Goal: Task Accomplishment & Management: Use online tool/utility

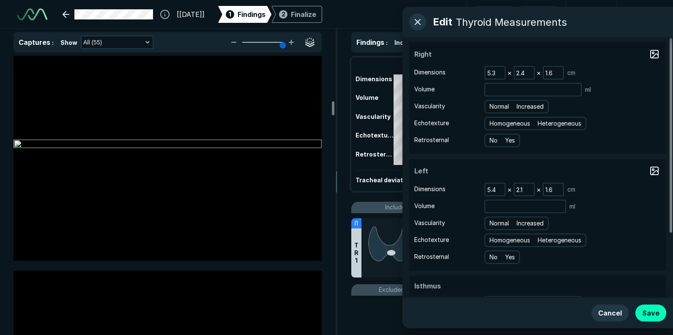
scroll to position [2581, 0]
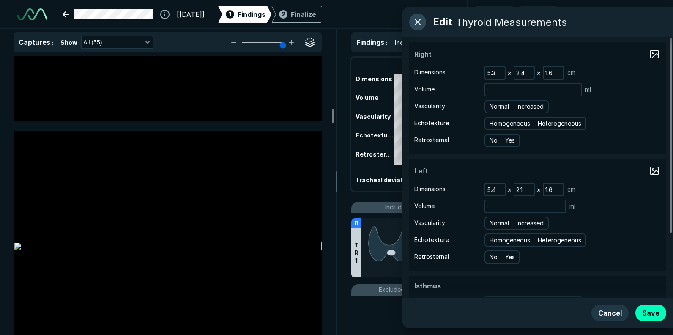
click at [414, 21] on button "button" at bounding box center [418, 22] width 17 height 17
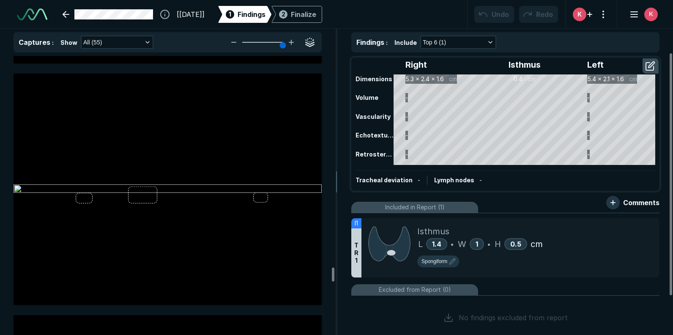
scroll to position [10407, 0]
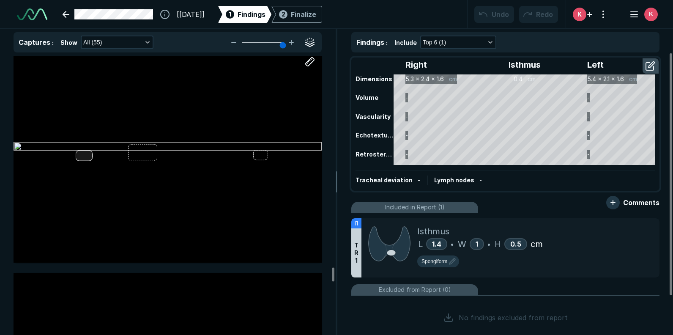
click at [86, 155] on div at bounding box center [168, 146] width 308 height 231
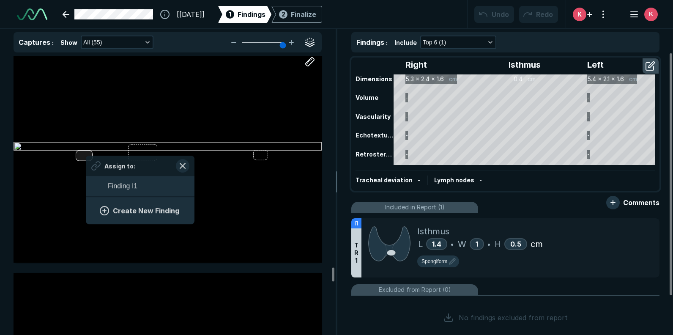
scroll to position [1160, 1573]
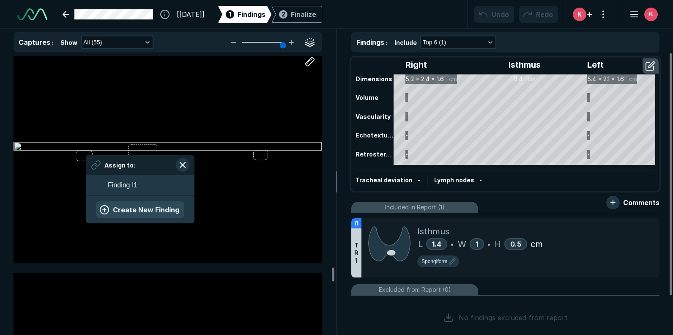
click at [123, 210] on button "Create New Finding" at bounding box center [140, 209] width 88 height 17
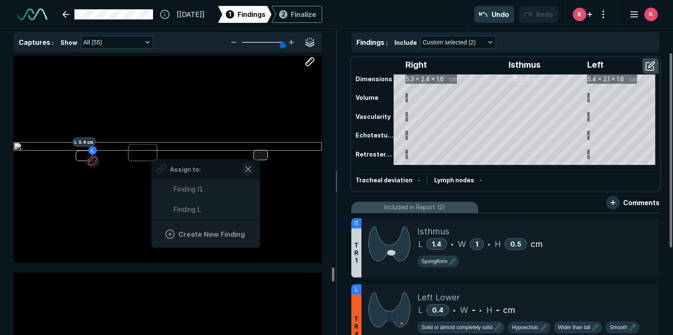
click at [260, 156] on div at bounding box center [260, 155] width 15 height 10
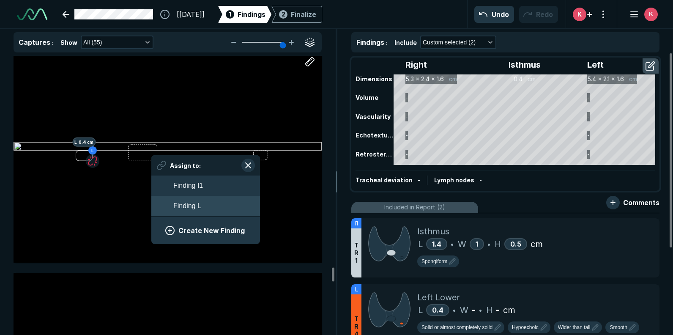
click at [201, 203] on button "Finding L" at bounding box center [205, 206] width 109 height 20
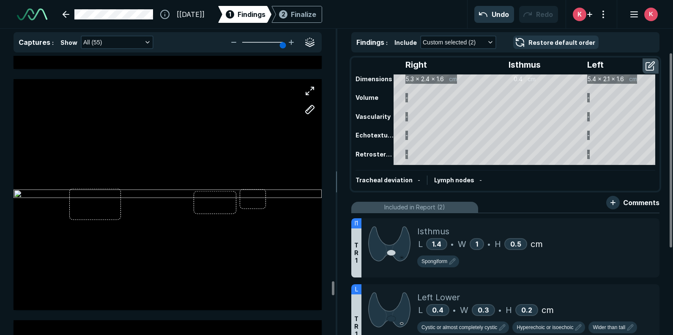
scroll to position [11126, 0]
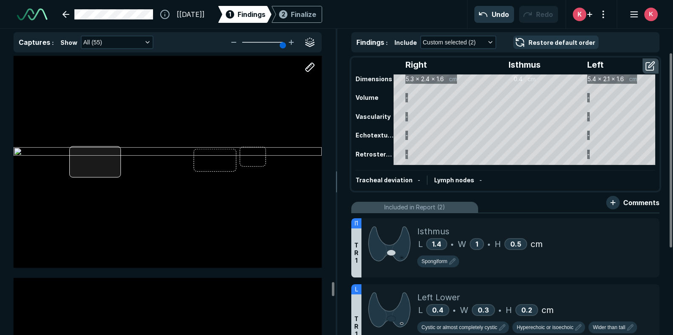
click at [92, 161] on div at bounding box center [168, 152] width 308 height 231
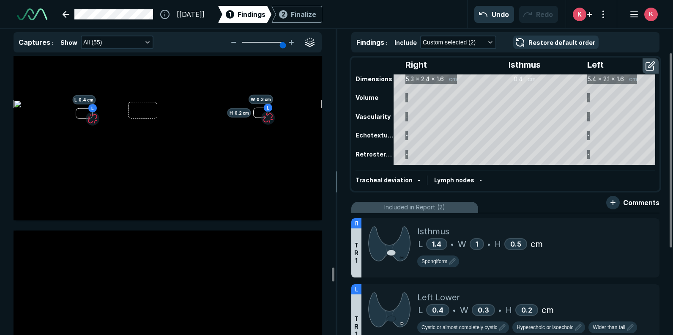
scroll to position [10407, 0]
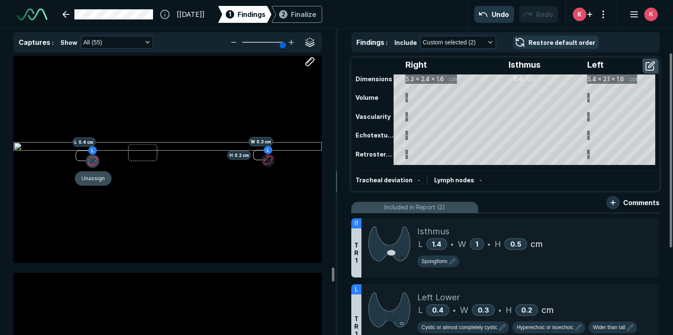
click at [91, 160] on button "button" at bounding box center [93, 161] width 14 height 14
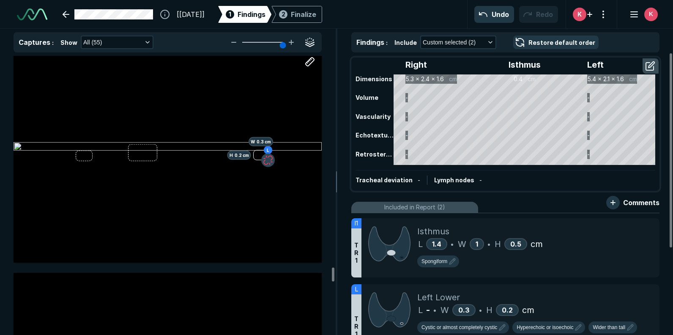
click at [268, 162] on button "button" at bounding box center [268, 160] width 14 height 14
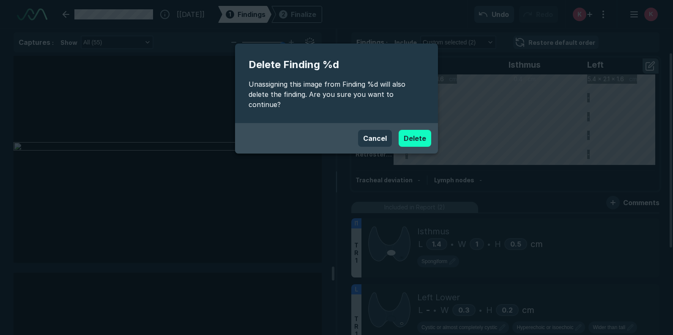
click at [415, 130] on button "Delete" at bounding box center [415, 138] width 33 height 17
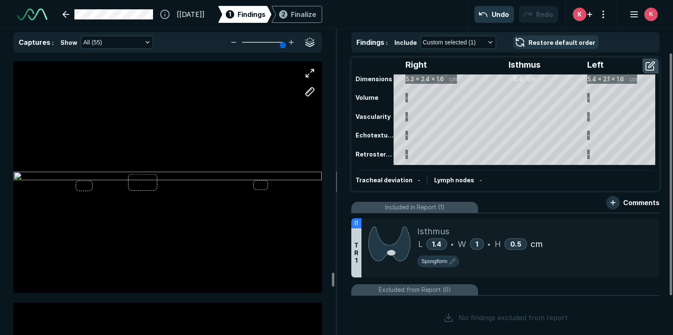
scroll to position [10703, 0]
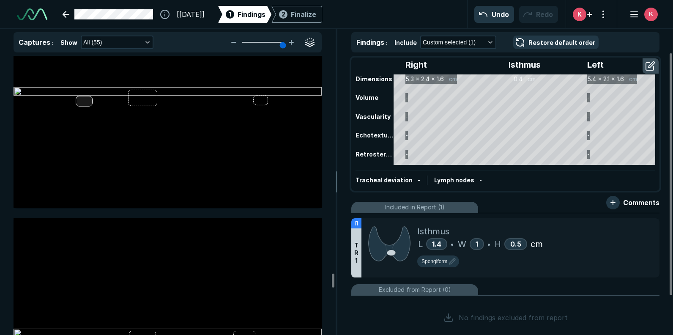
click at [86, 102] on div at bounding box center [168, 92] width 308 height 231
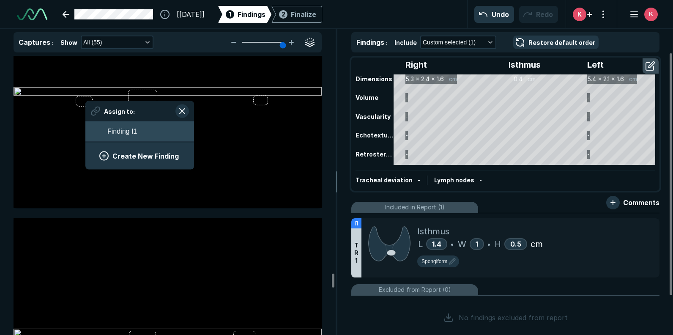
scroll to position [1160, 1573]
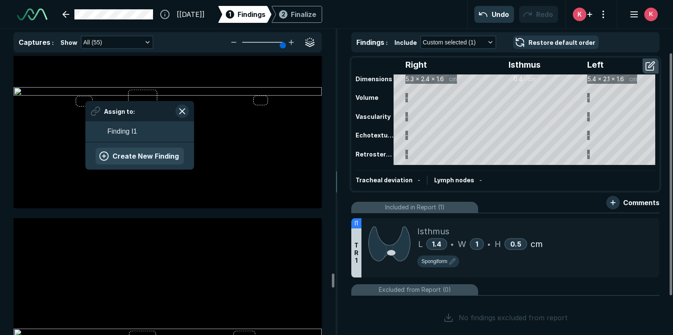
click at [129, 160] on button "Create New Finding" at bounding box center [140, 156] width 88 height 17
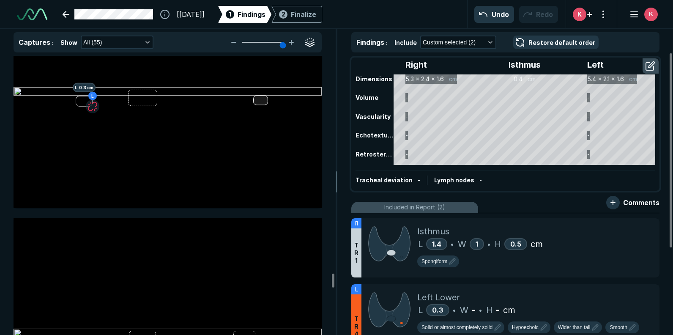
click at [261, 100] on div at bounding box center [260, 100] width 15 height 10
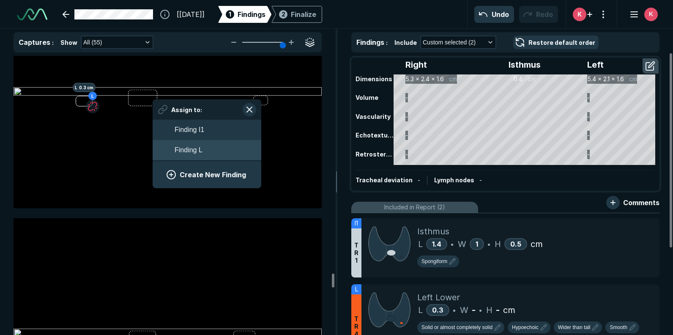
click at [198, 151] on span "Finding L" at bounding box center [189, 150] width 28 height 10
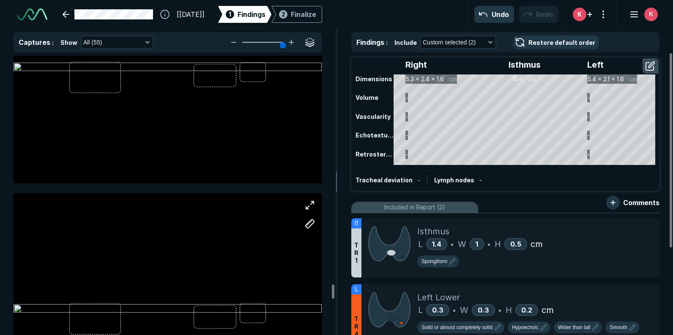
scroll to position [11337, 0]
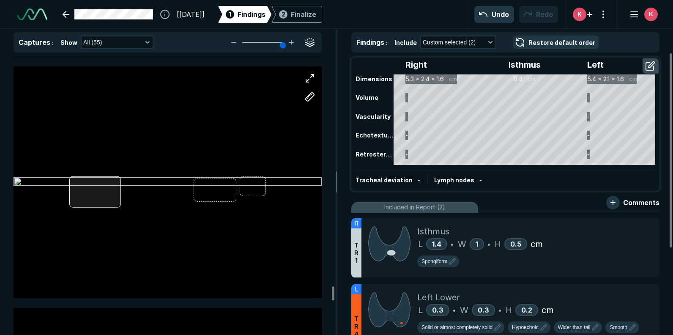
click at [93, 188] on div at bounding box center [168, 181] width 308 height 231
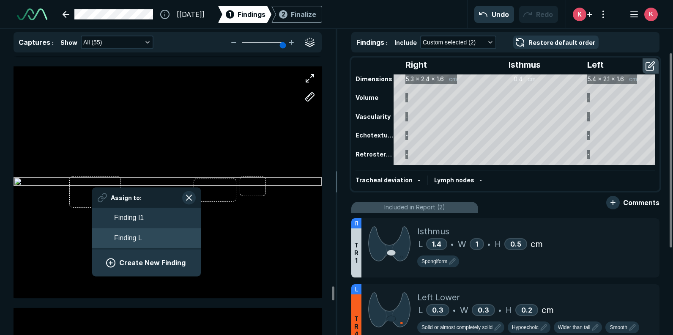
scroll to position [1252, 1573]
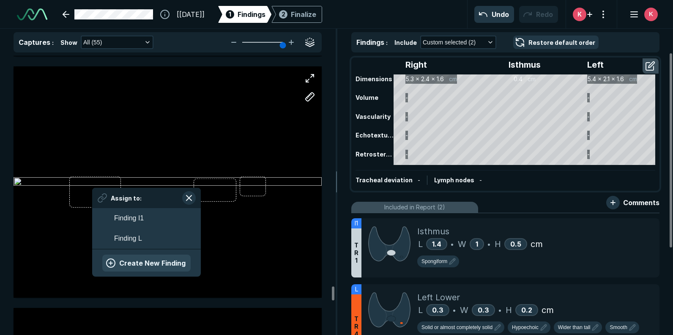
click at [140, 261] on button "Create New Finding" at bounding box center [146, 263] width 88 height 17
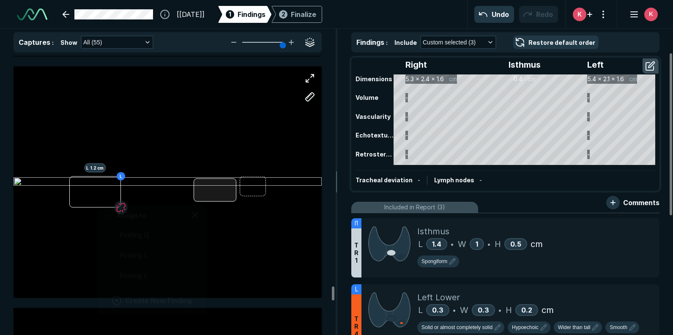
click at [206, 195] on div at bounding box center [215, 190] width 42 height 23
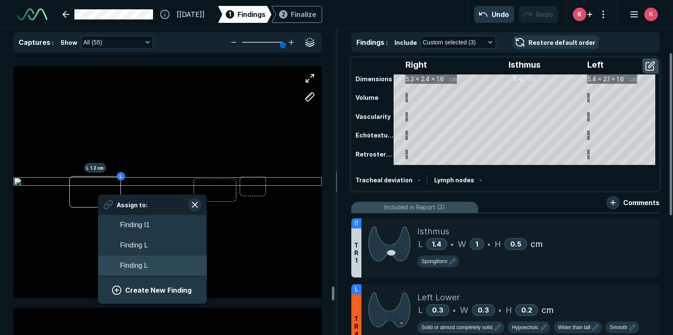
click at [154, 267] on button "Finding L" at bounding box center [152, 266] width 109 height 20
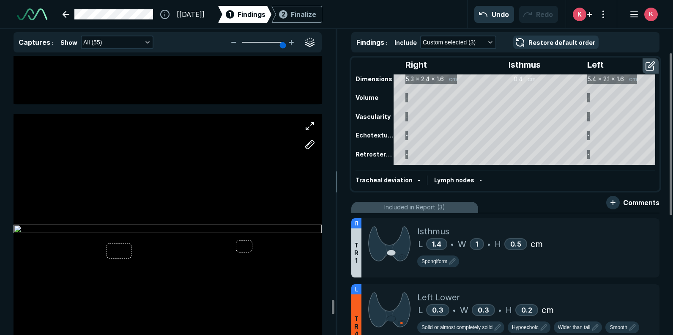
scroll to position [12141, 0]
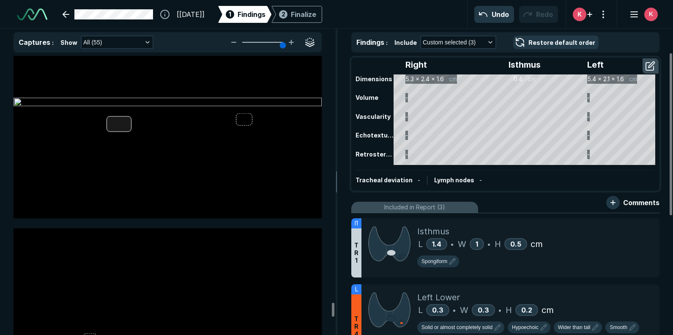
click at [114, 127] on div at bounding box center [168, 102] width 308 height 231
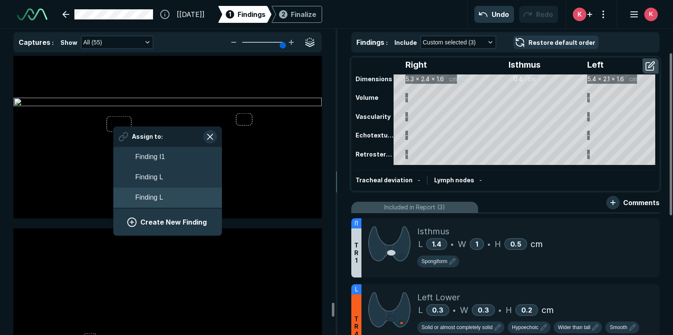
scroll to position [1343, 1573]
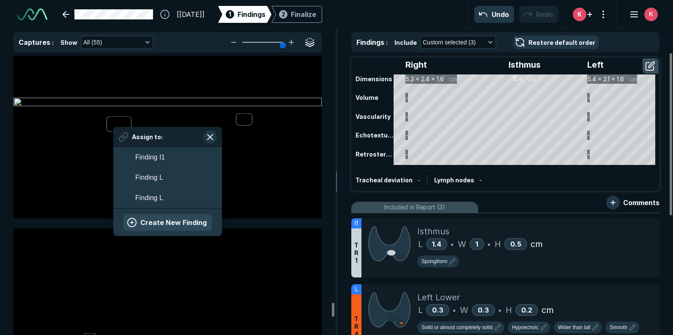
click at [157, 216] on button "Create New Finding" at bounding box center [168, 222] width 88 height 17
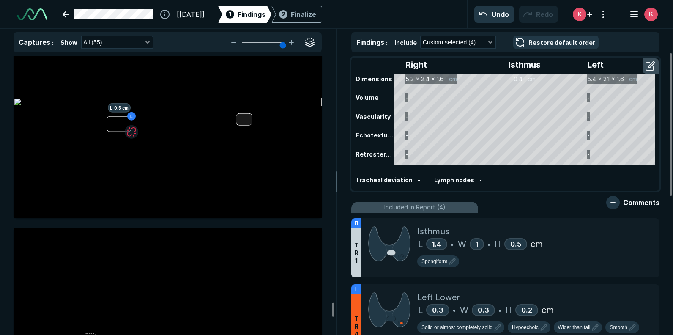
click at [246, 120] on div at bounding box center [244, 119] width 16 height 12
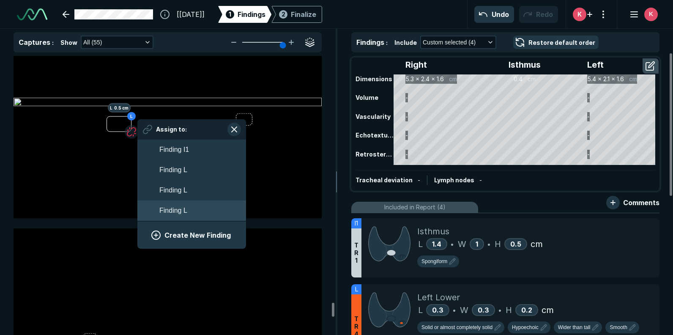
click at [199, 215] on button "Finding L" at bounding box center [191, 211] width 109 height 20
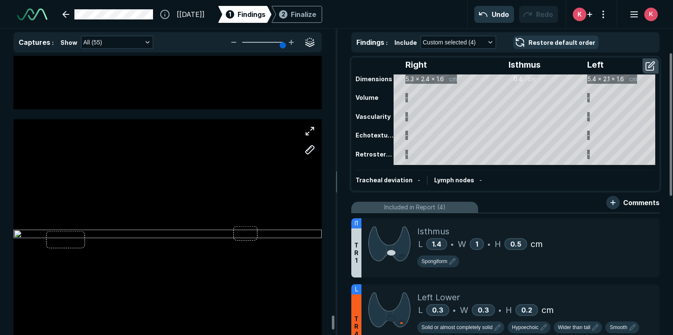
scroll to position [12776, 0]
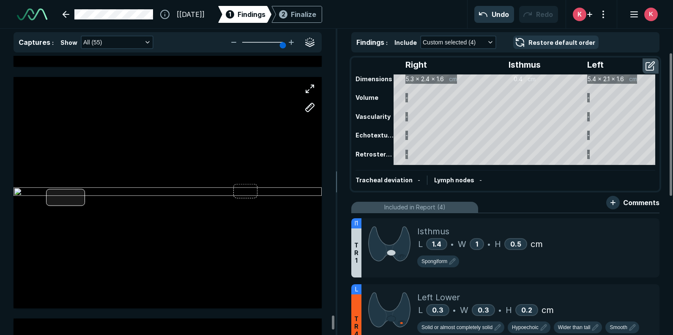
click at [61, 194] on div at bounding box center [168, 192] width 308 height 231
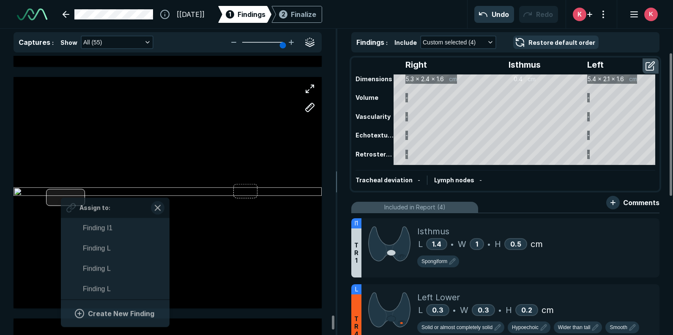
scroll to position [1435, 1573]
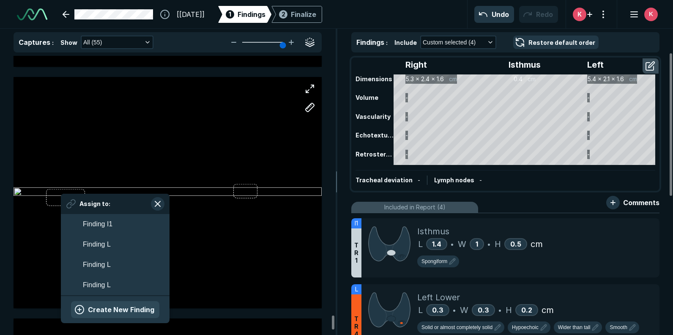
click at [107, 308] on button "Create New Finding" at bounding box center [115, 309] width 88 height 17
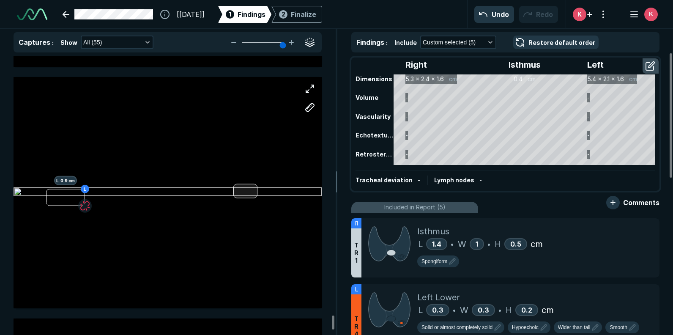
click at [237, 191] on div at bounding box center [246, 191] width 25 height 14
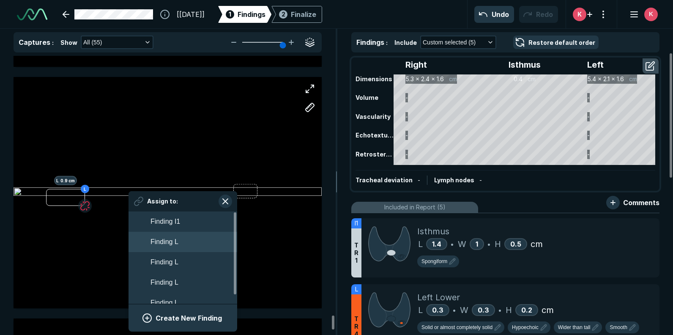
scroll to position [9, 0]
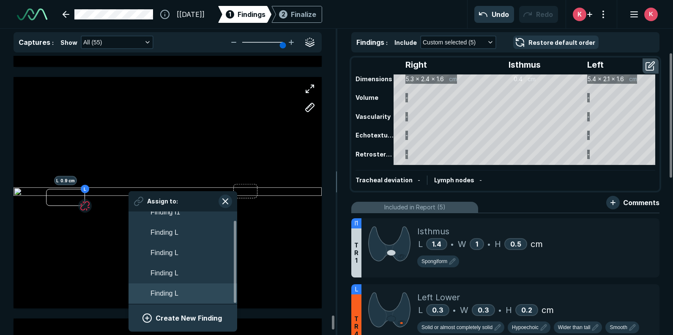
click at [176, 292] on span "Finding L" at bounding box center [165, 294] width 28 height 10
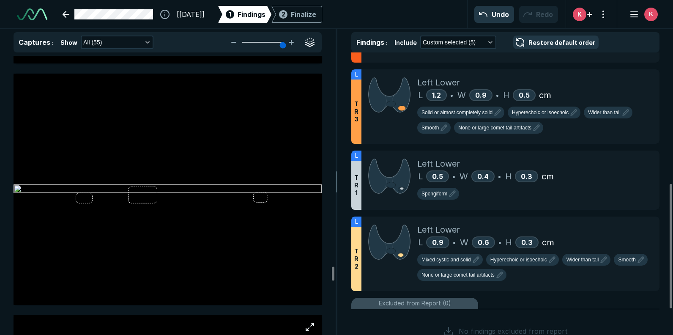
scroll to position [0, 0]
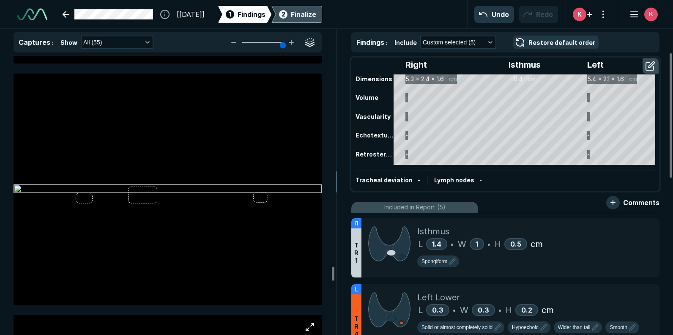
click at [312, 15] on div "Finalize" at bounding box center [303, 14] width 25 height 10
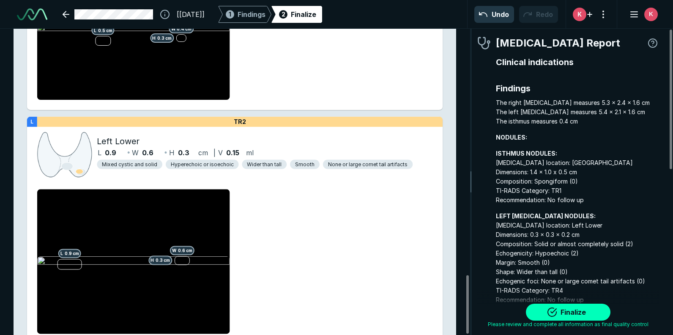
scroll to position [1295, 0]
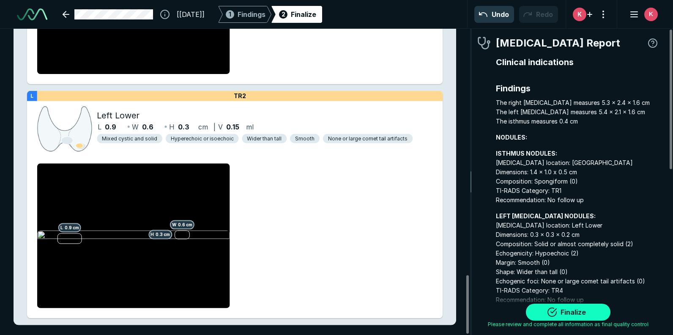
click at [574, 310] on button "Finalize" at bounding box center [568, 312] width 85 height 17
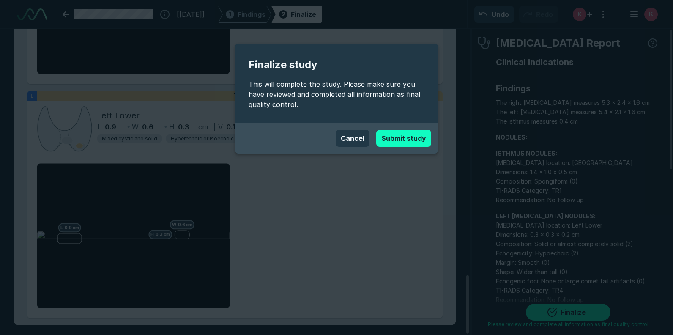
click at [405, 140] on button "Submit study" at bounding box center [404, 138] width 55 height 17
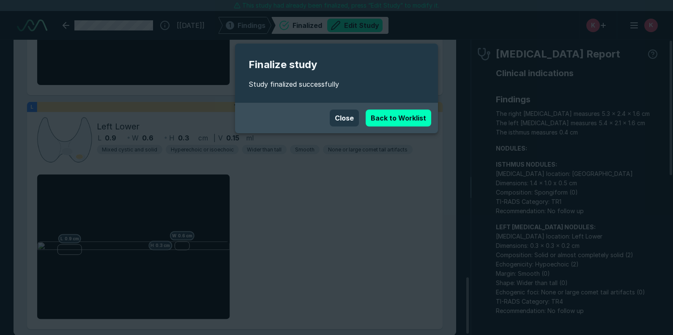
scroll to position [2398, 4118]
click at [400, 114] on link "Back to Worklist" at bounding box center [399, 118] width 66 height 17
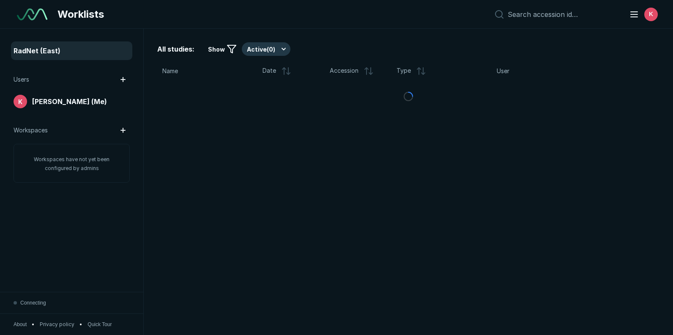
scroll to position [2312, 3335]
